Goal: Task Accomplishment & Management: Use online tool/utility

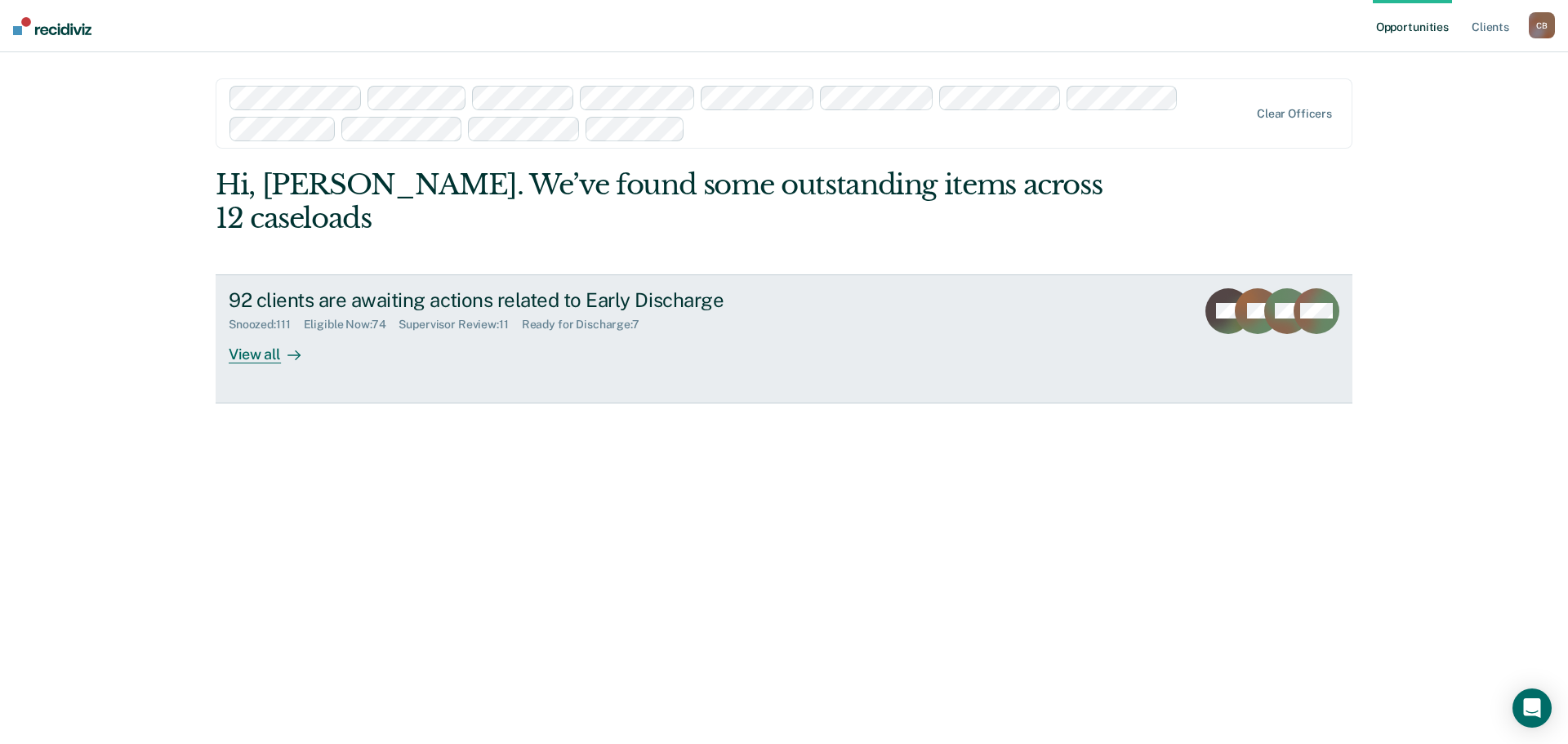
click at [462, 318] on div "Supervisor Review : 11" at bounding box center [460, 325] width 123 height 14
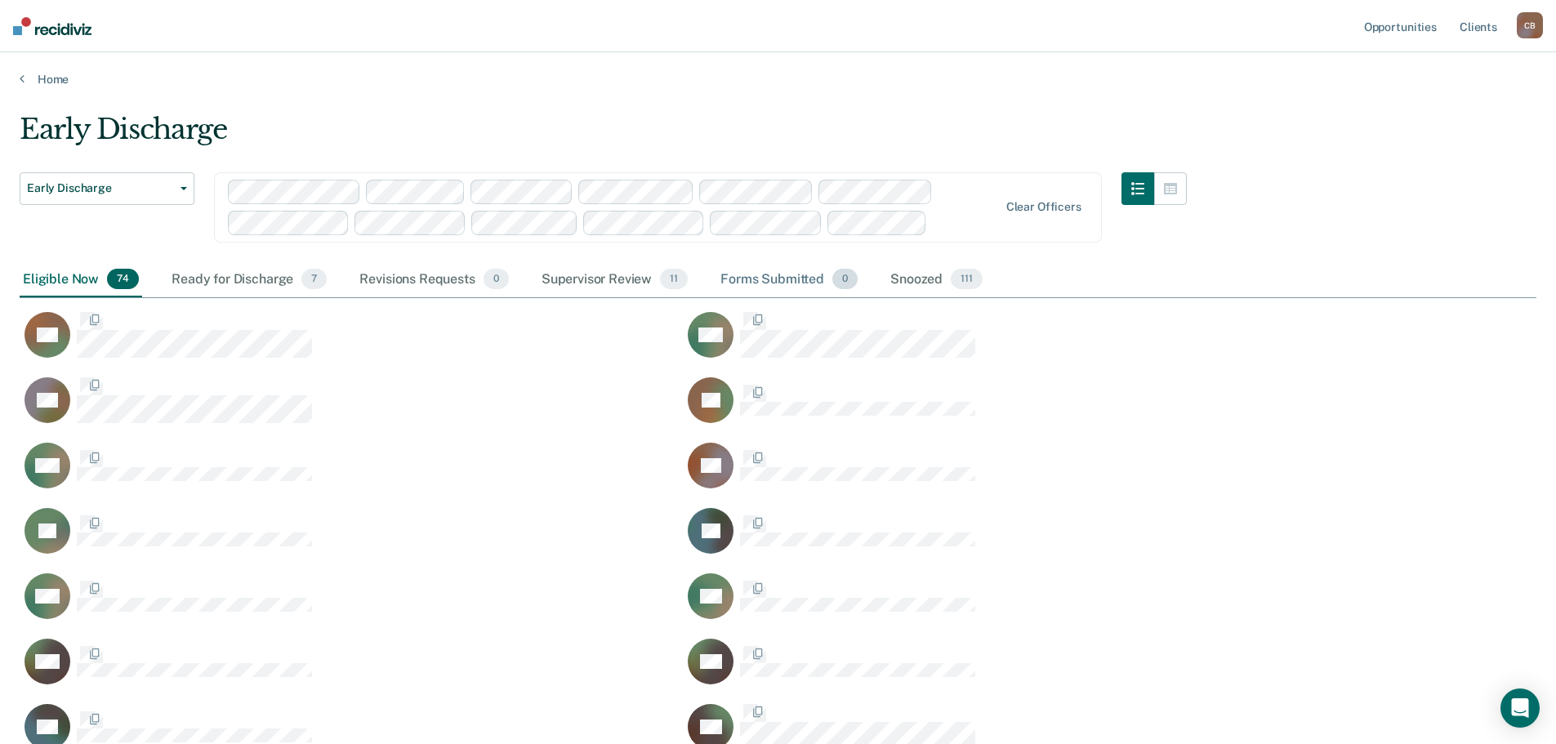
scroll to position [2600, 1505]
click at [605, 283] on div "Supervisor Review 11" at bounding box center [614, 280] width 153 height 36
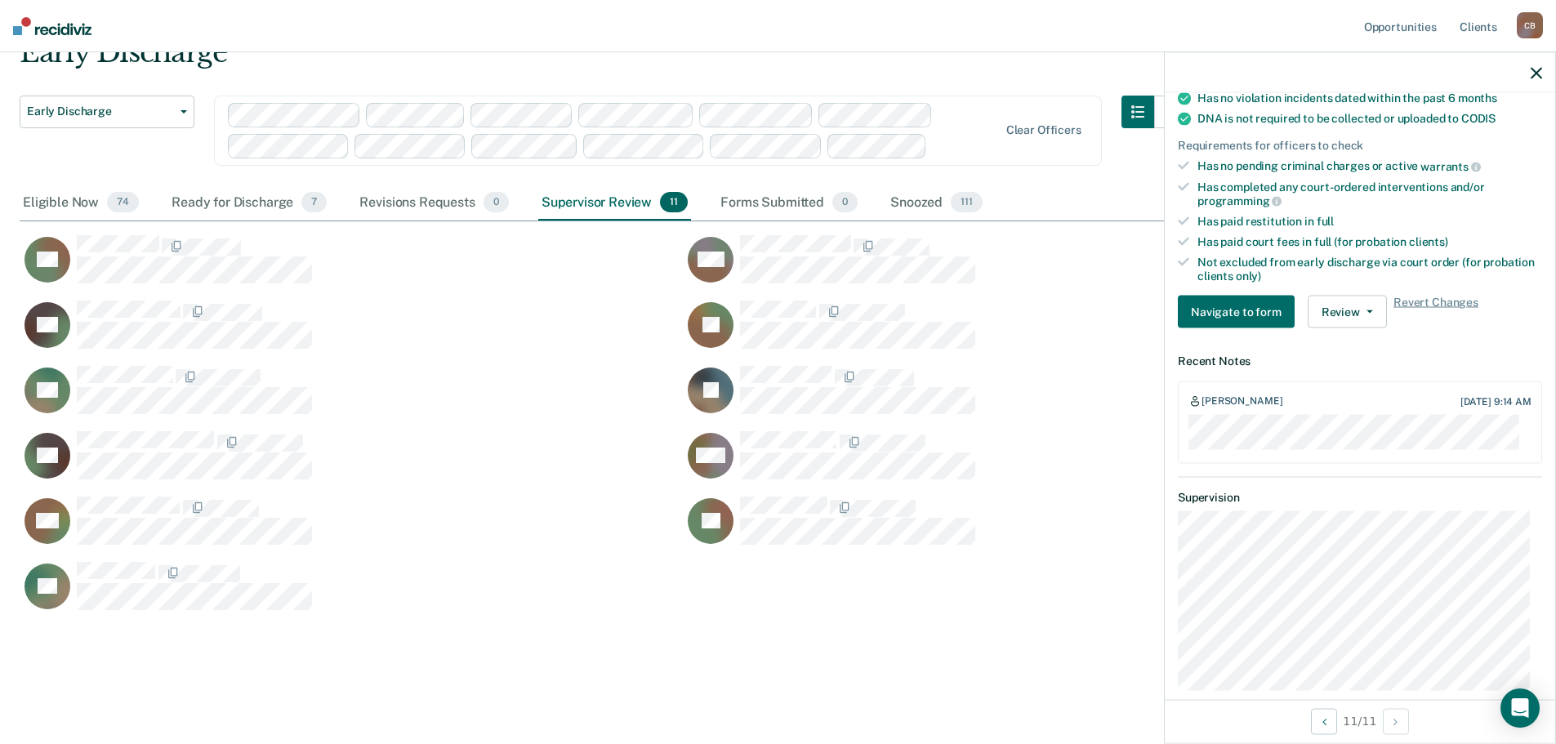
scroll to position [408, 0]
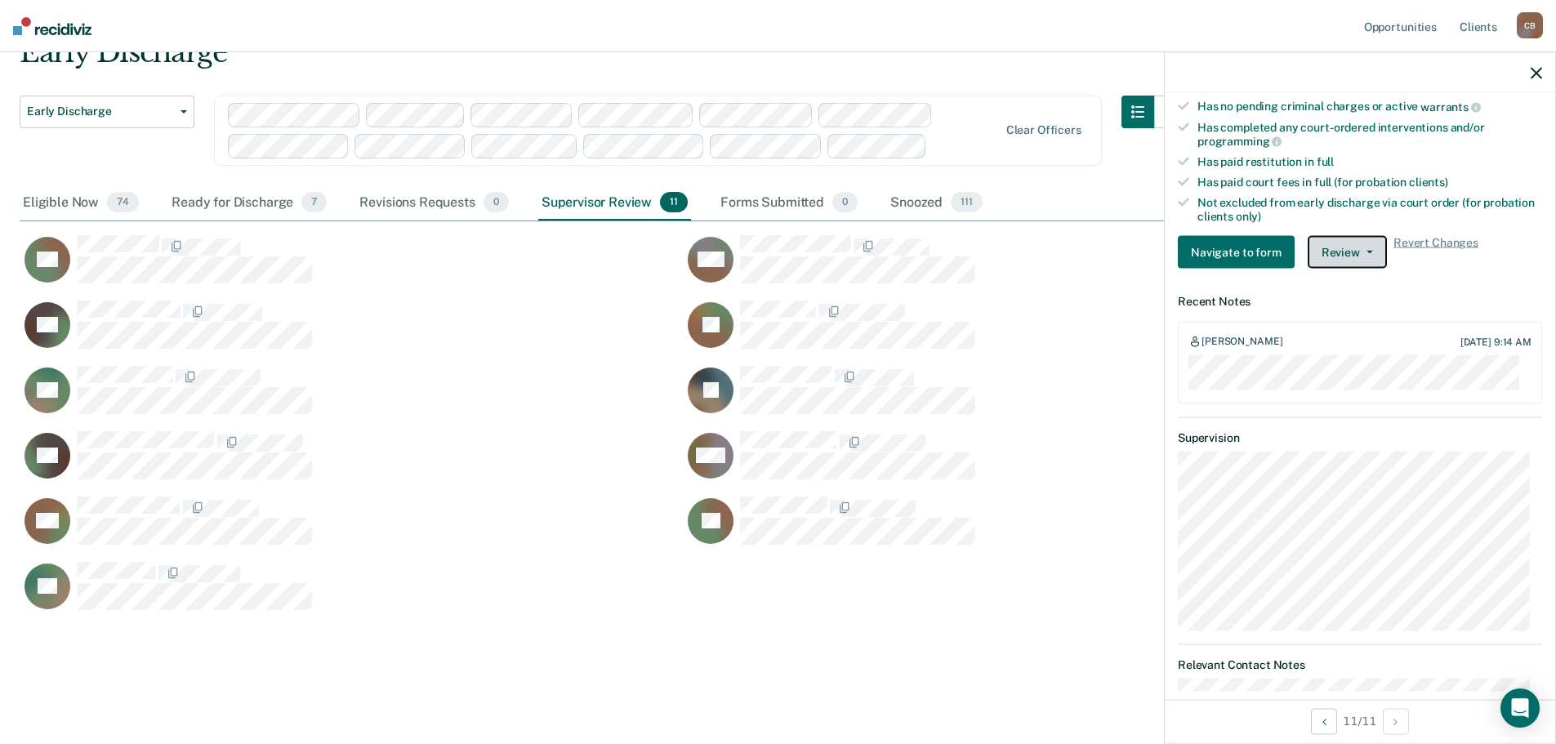
click at [1362, 252] on button "Review" at bounding box center [1347, 252] width 79 height 33
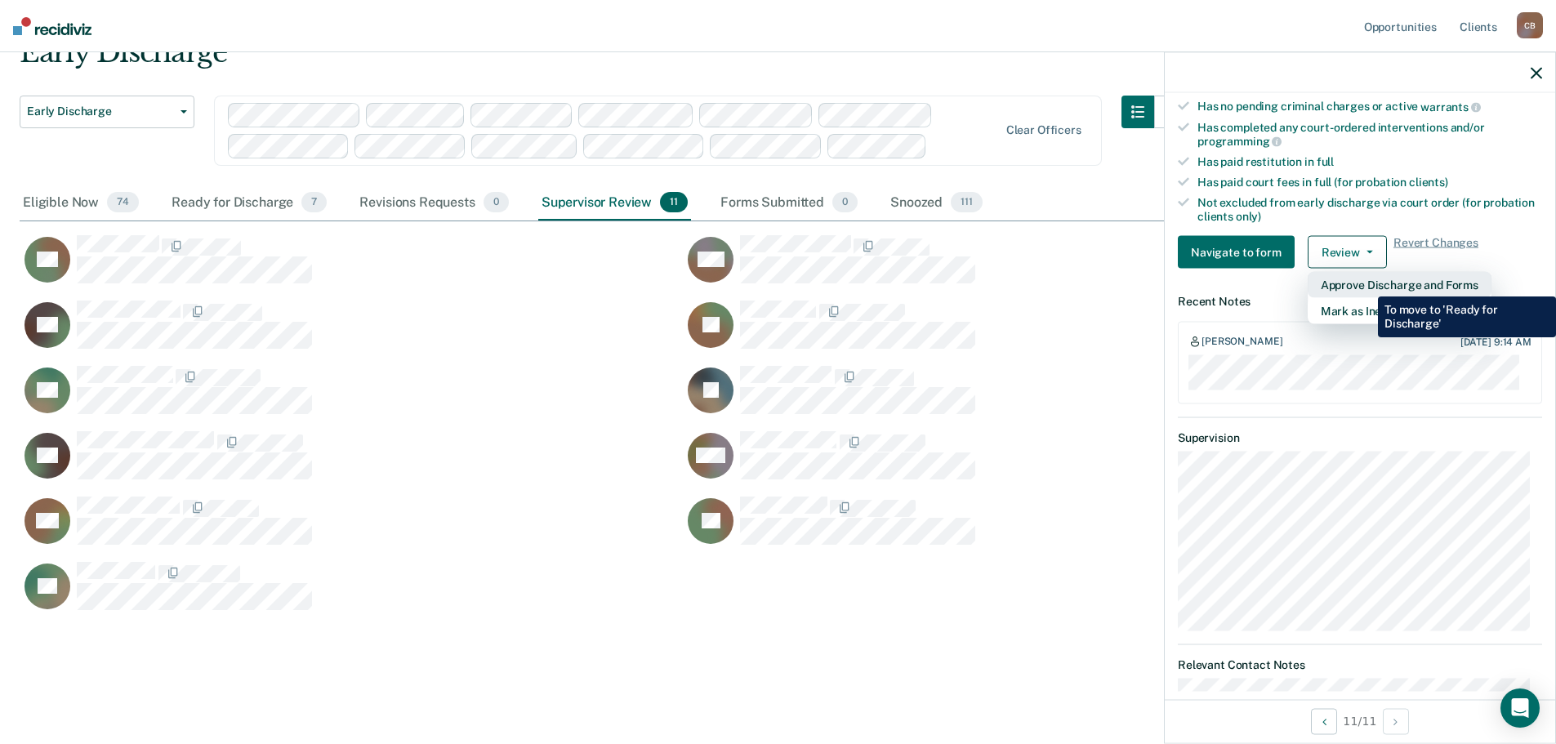
click at [1366, 284] on button "Approve Discharge and Forms" at bounding box center [1400, 285] width 184 height 26
